Goal: Task Accomplishment & Management: Manage account settings

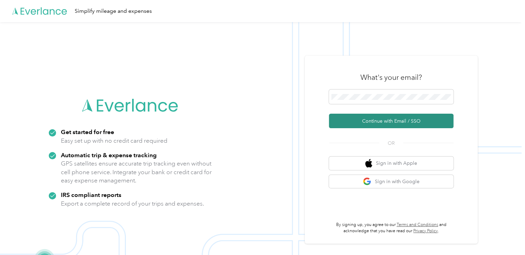
click at [385, 120] on button "Continue with Email / SSO" at bounding box center [391, 121] width 125 height 15
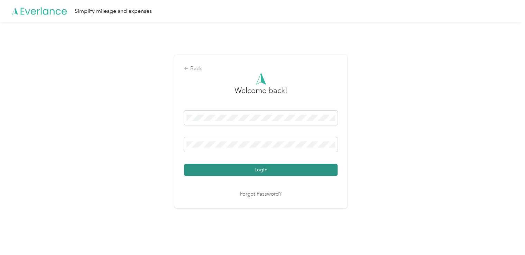
click at [282, 172] on button "Login" at bounding box center [261, 170] width 154 height 12
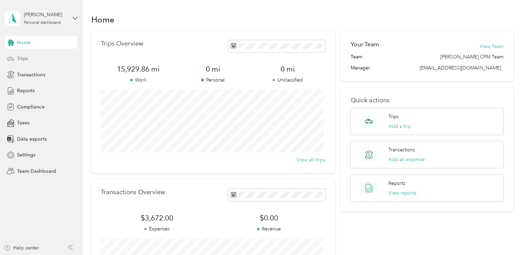
click at [26, 60] on span "Trips" at bounding box center [22, 58] width 11 height 7
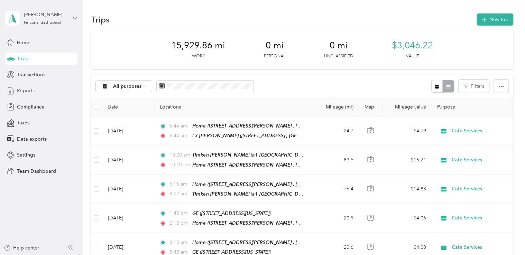
click at [26, 91] on span "Reports" at bounding box center [26, 90] width 18 height 7
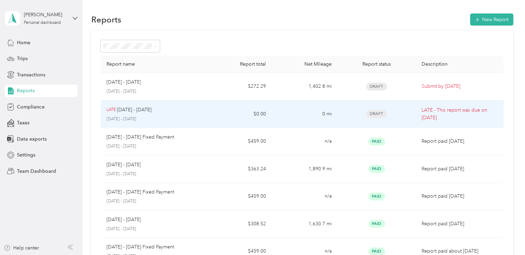
click at [177, 111] on div "LATE [DATE] - [DATE]" at bounding box center [153, 110] width 94 height 8
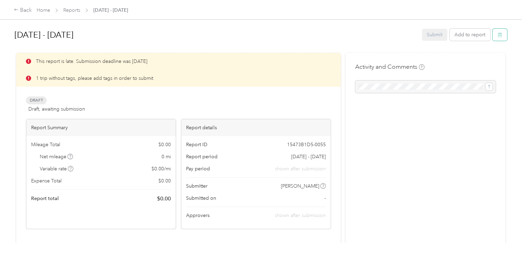
click at [504, 36] on button "button" at bounding box center [500, 35] width 15 height 12
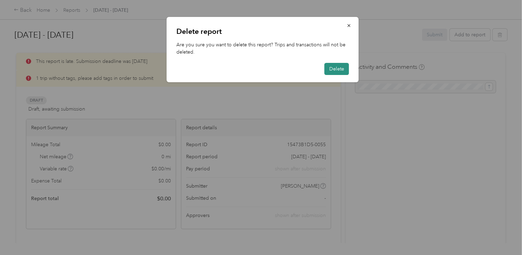
click at [345, 67] on button "Delete" at bounding box center [337, 69] width 25 height 12
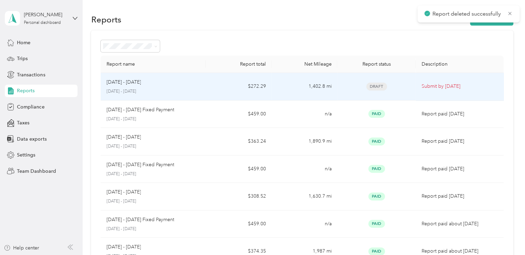
click at [154, 85] on div "[DATE] - [DATE]" at bounding box center [153, 83] width 94 height 8
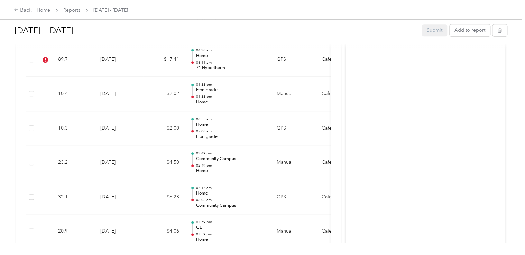
scroll to position [1483, 0]
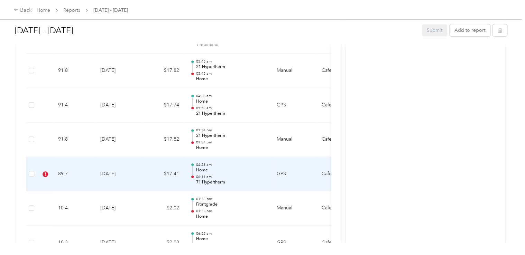
click at [251, 168] on p "Home" at bounding box center [231, 171] width 70 height 6
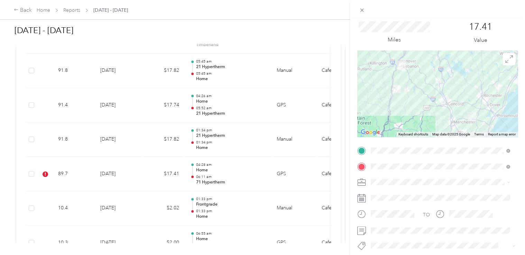
scroll to position [35, 0]
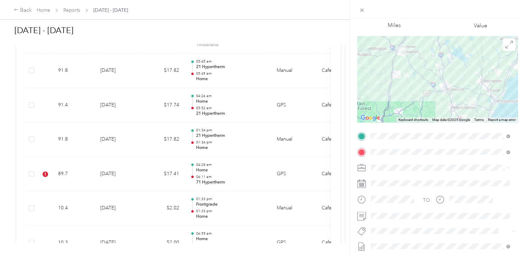
click at [410, 219] on span "Hypertherm Heater" at bounding box center [396, 219] width 37 height 6
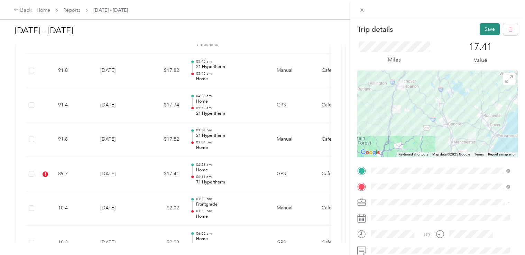
click at [485, 29] on button "Save" at bounding box center [490, 29] width 20 height 12
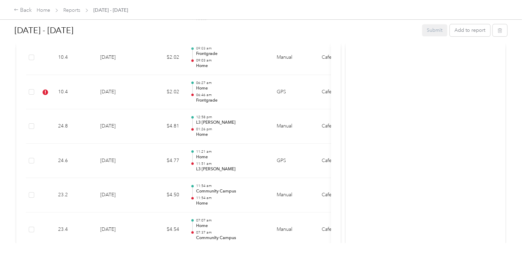
scroll to position [375, 0]
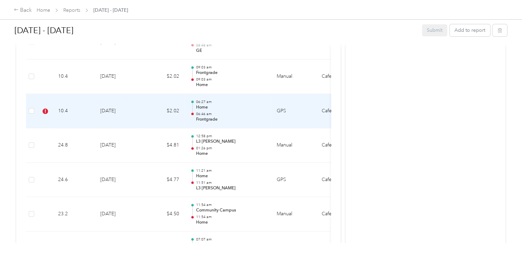
click at [238, 112] on p "06:46 am" at bounding box center [231, 114] width 70 height 5
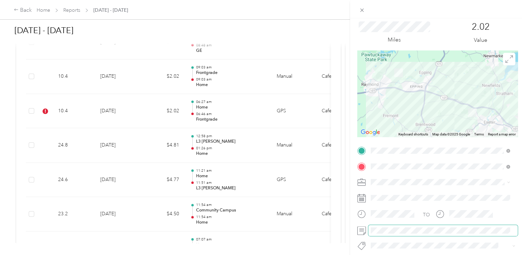
scroll to position [35, 0]
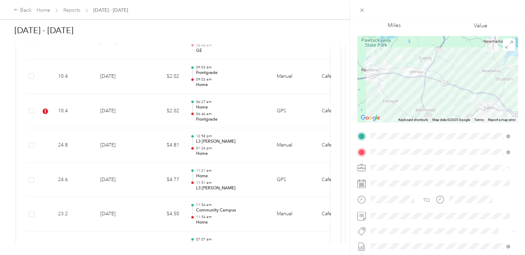
click at [405, 242] on span "Frontgrade Technology" at bounding box center [400, 244] width 45 height 6
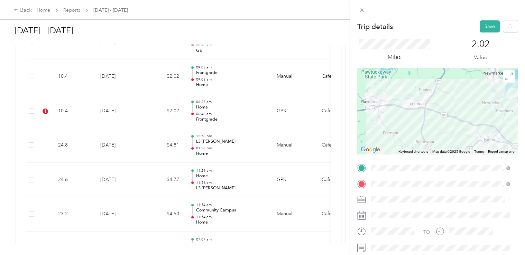
scroll to position [0, 0]
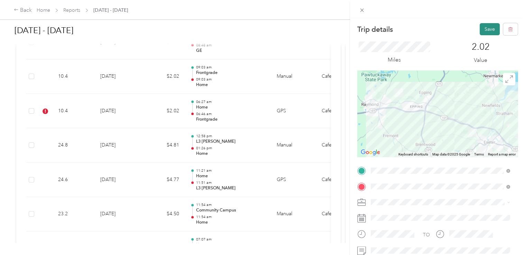
click at [486, 31] on button "Save" at bounding box center [490, 29] width 20 height 12
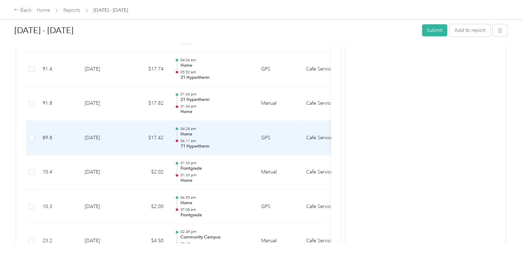
scroll to position [1501, 0]
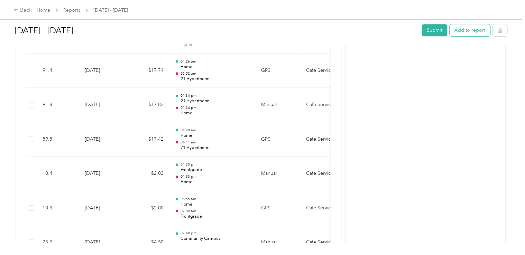
click at [467, 34] on button "Add to report" at bounding box center [470, 30] width 40 height 12
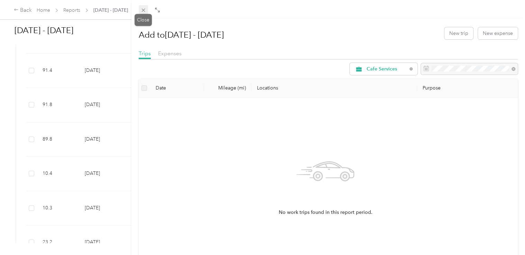
click at [143, 8] on icon at bounding box center [144, 10] width 6 height 6
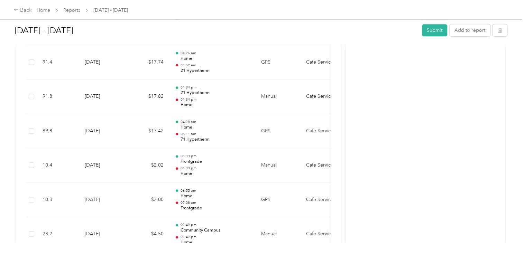
scroll to position [1522, 0]
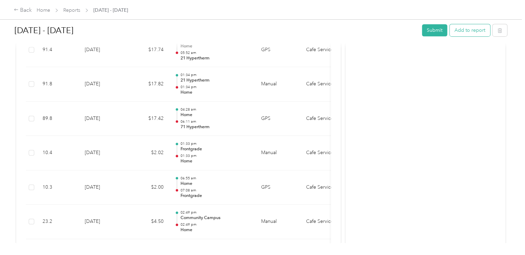
click at [466, 32] on button "Add to report" at bounding box center [470, 30] width 40 height 12
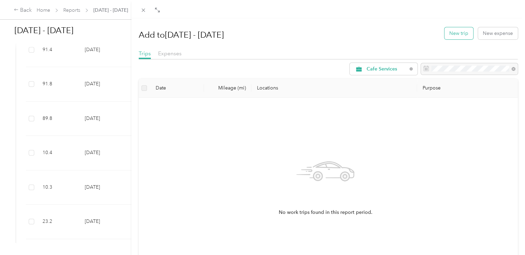
click at [446, 36] on button "New trip" at bounding box center [459, 33] width 29 height 12
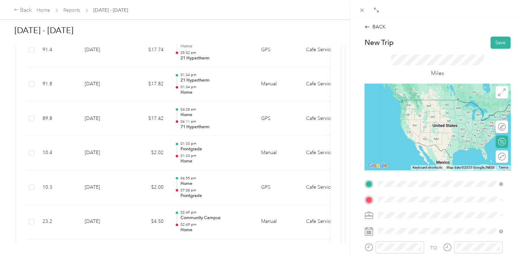
click at [424, 111] on span "[STREET_ADDRESS][US_STATE]" at bounding box center [425, 110] width 69 height 6
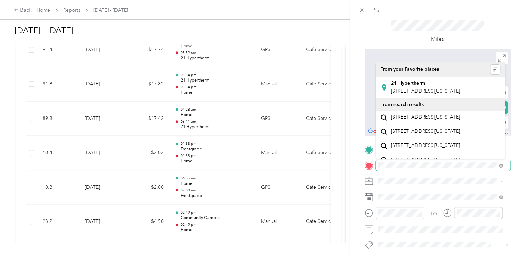
scroll to position [35, 0]
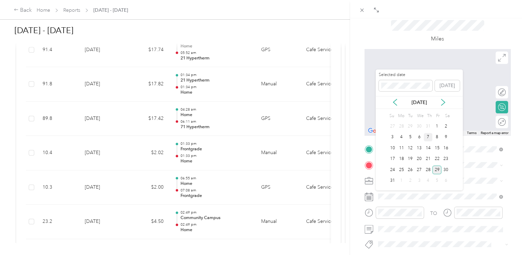
click at [429, 141] on div "7" at bounding box center [428, 137] width 9 height 9
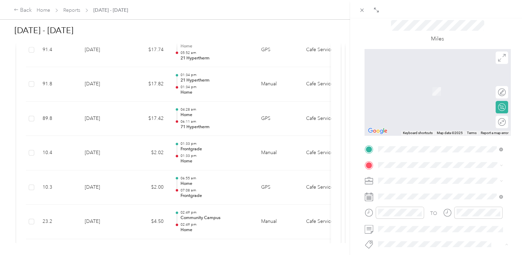
click at [389, 217] on span "Hypertherm [GEOGRAPHIC_DATA]" at bounding box center [420, 219] width 68 height 6
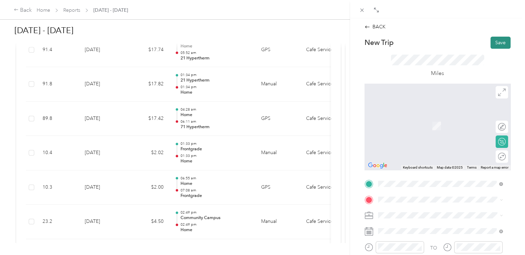
click at [491, 40] on button "Save" at bounding box center [501, 43] width 20 height 12
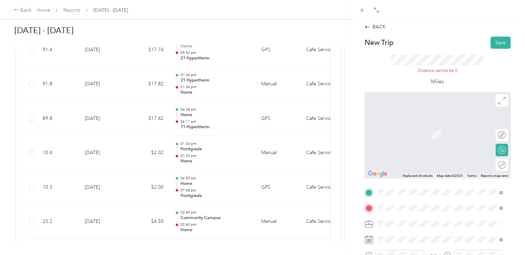
click at [433, 164] on span "[STREET_ADDRESS][US_STATE]" at bounding box center [425, 160] width 69 height 6
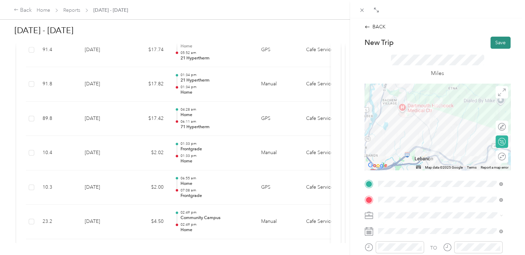
click at [497, 39] on button "Save" at bounding box center [501, 43] width 20 height 12
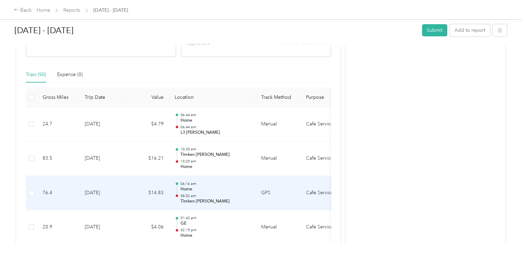
scroll to position [137, 0]
